Goal: Navigation & Orientation: Find specific page/section

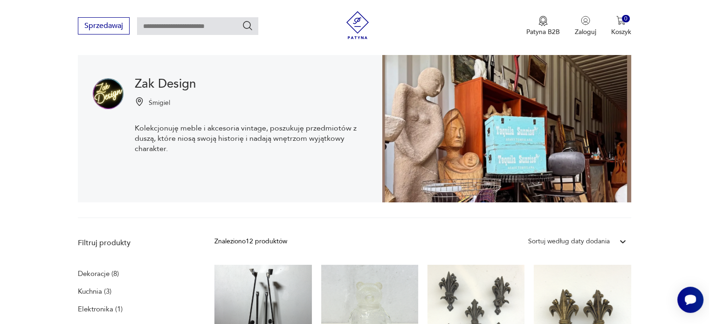
scroll to position [99, 0]
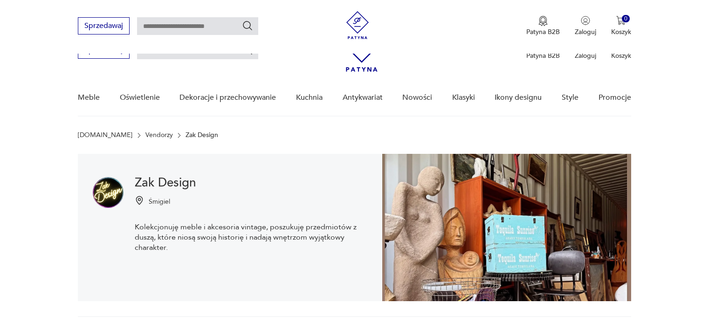
scroll to position [192, 0]
